Goal: Task Accomplishment & Management: Manage account settings

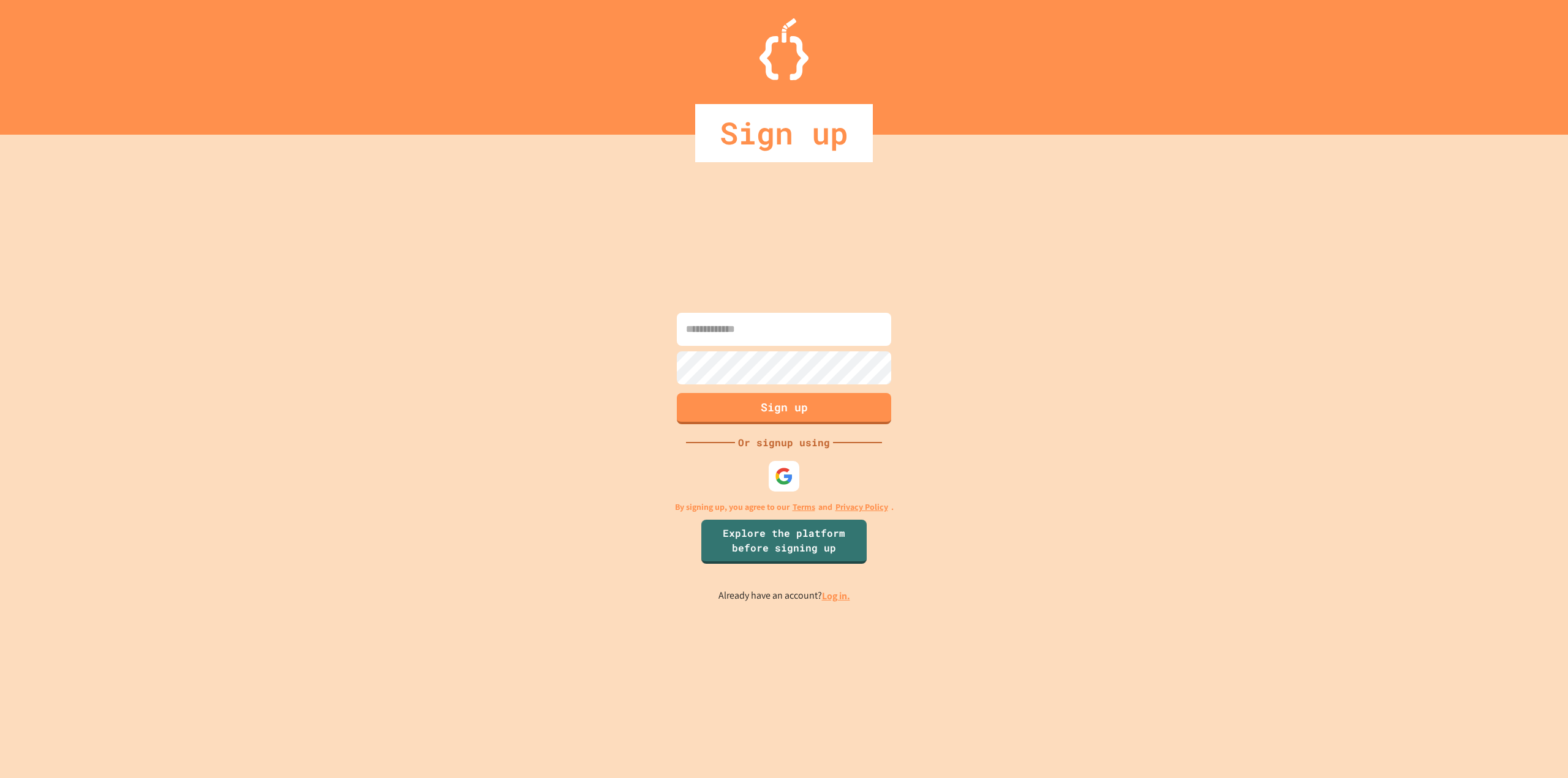
click at [831, 602] on link "Log in." at bounding box center [835, 596] width 28 height 13
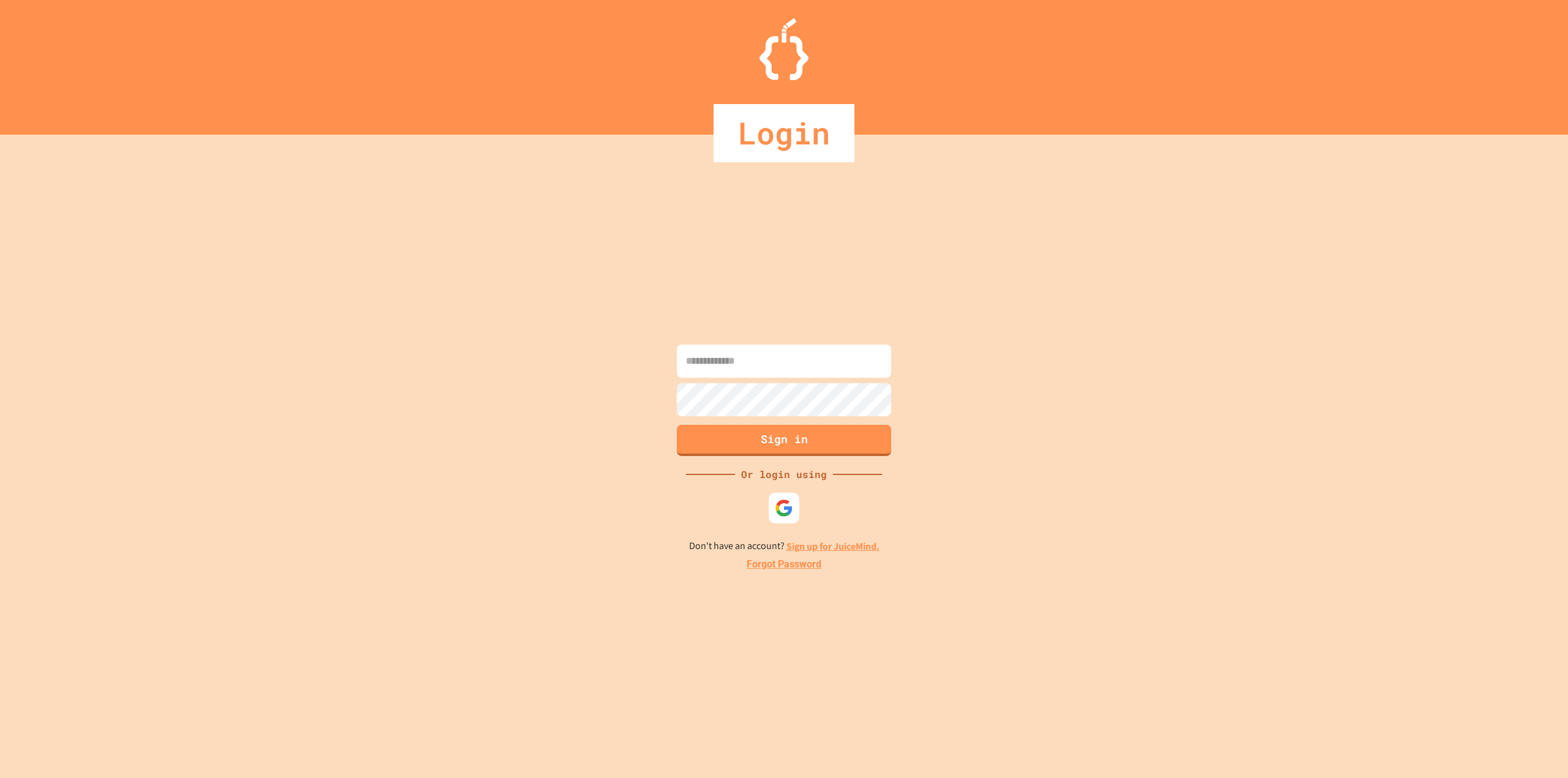
click at [754, 372] on input at bounding box center [784, 362] width 214 height 33
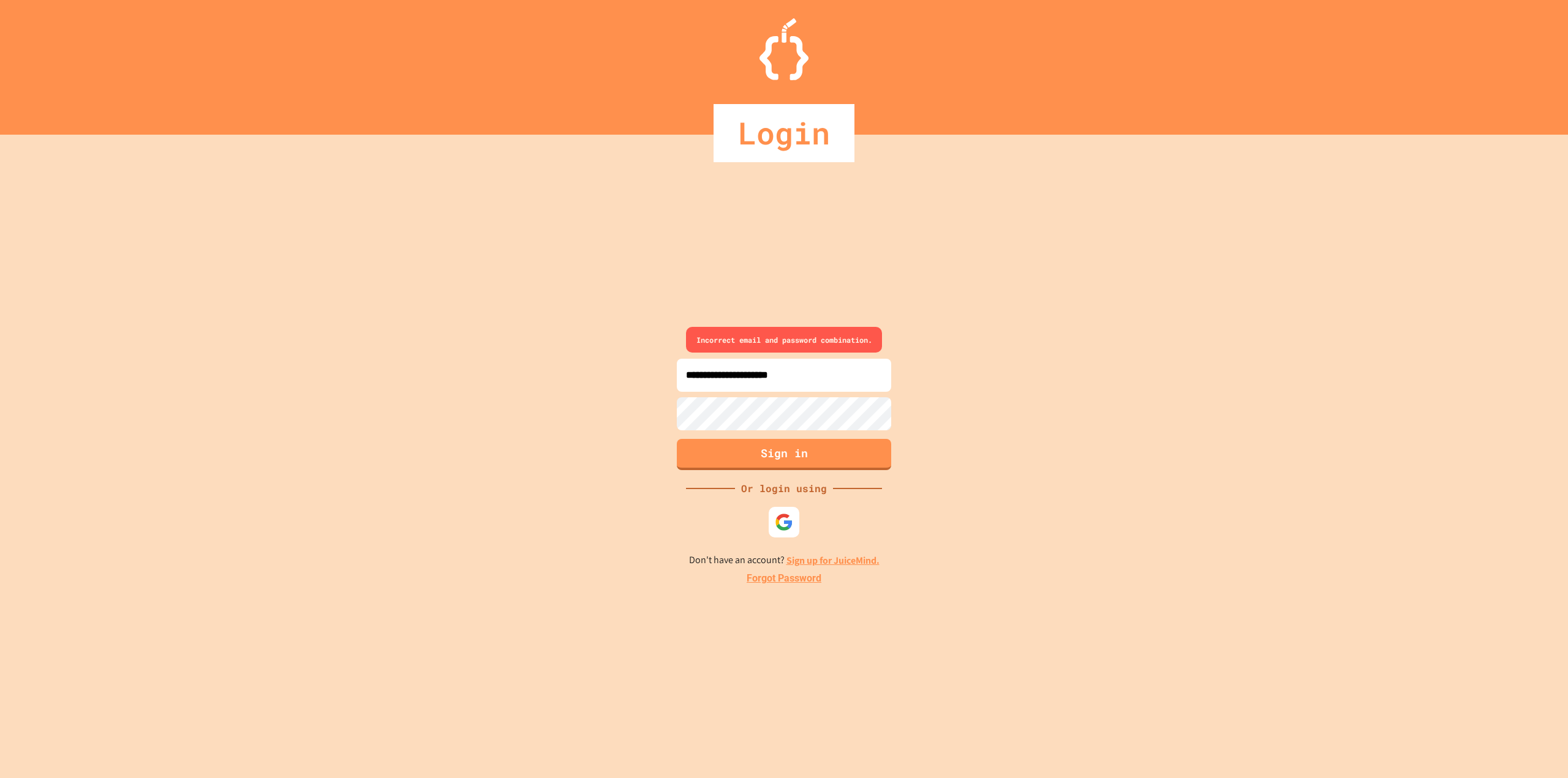
click at [713, 380] on input "**********" at bounding box center [784, 375] width 214 height 33
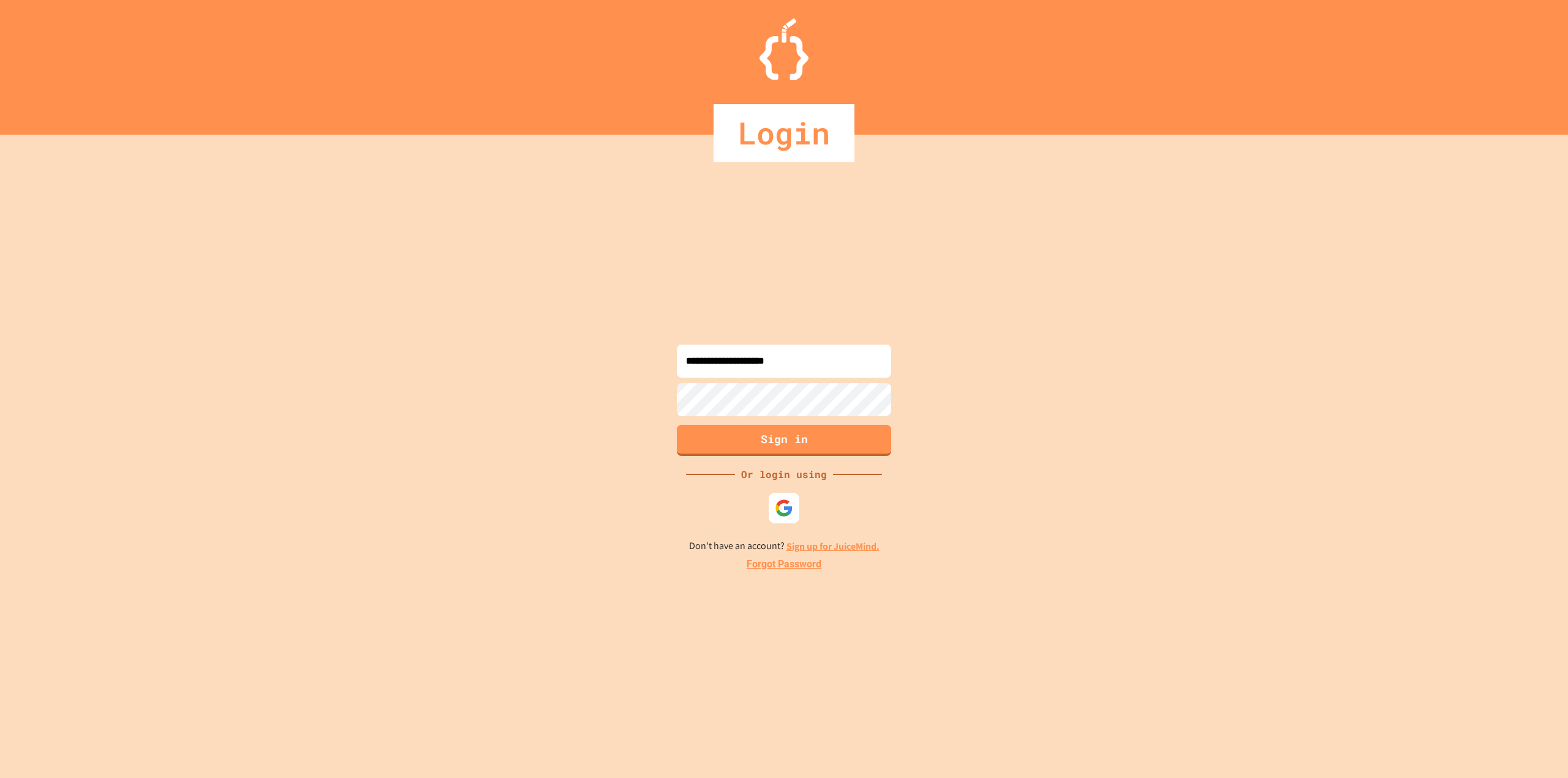
type input "**********"
